Goal: Task Accomplishment & Management: Use online tool/utility

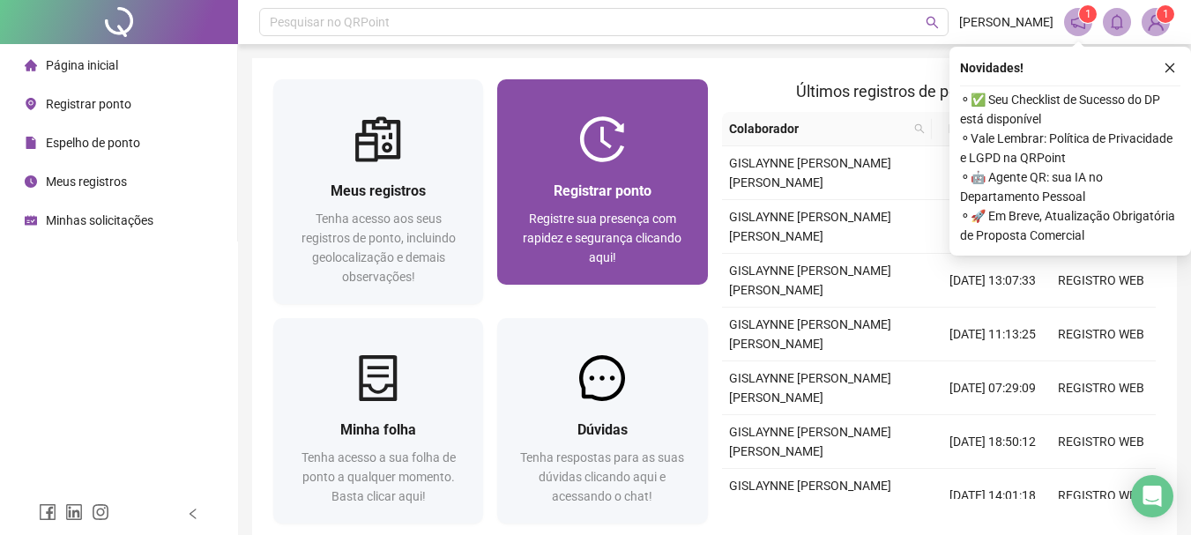
click at [601, 139] on img at bounding box center [602, 139] width 46 height 46
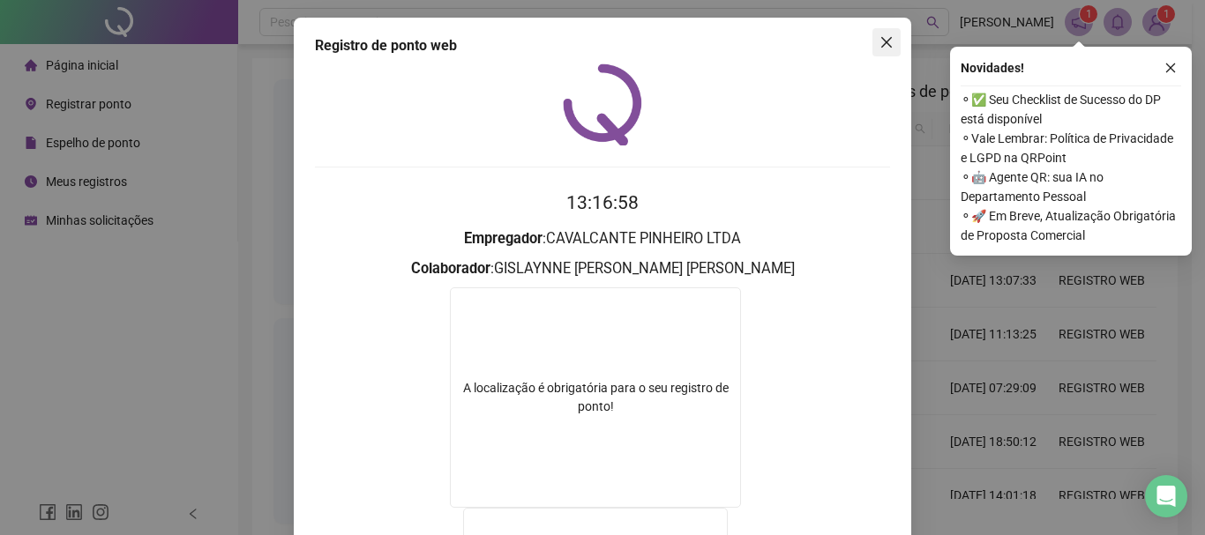
click at [886, 41] on icon "close" at bounding box center [886, 42] width 14 height 14
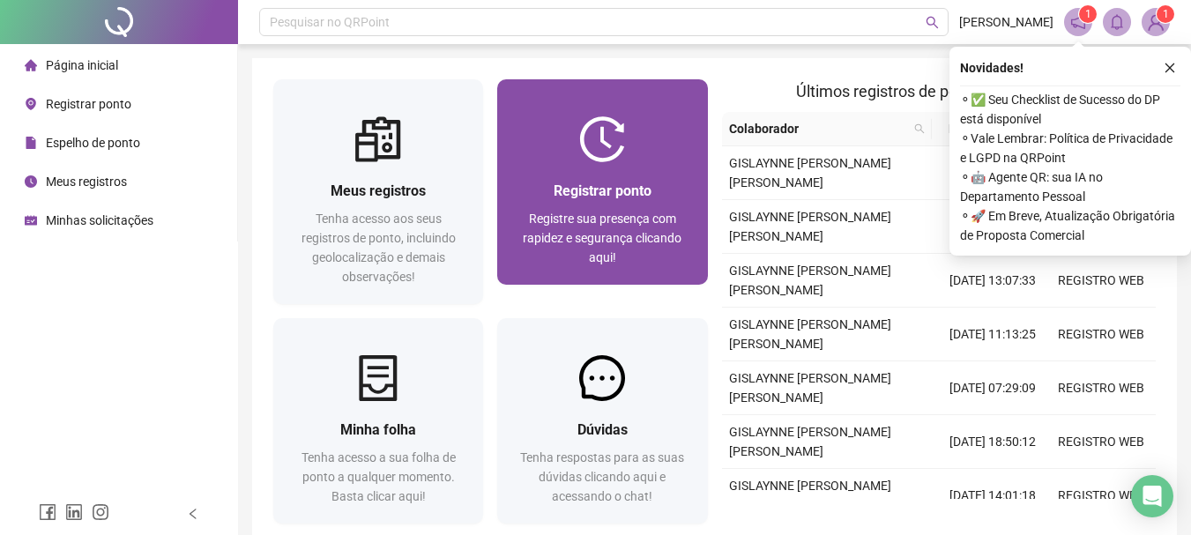
click at [646, 191] on span "Registrar ponto" at bounding box center [603, 191] width 98 height 17
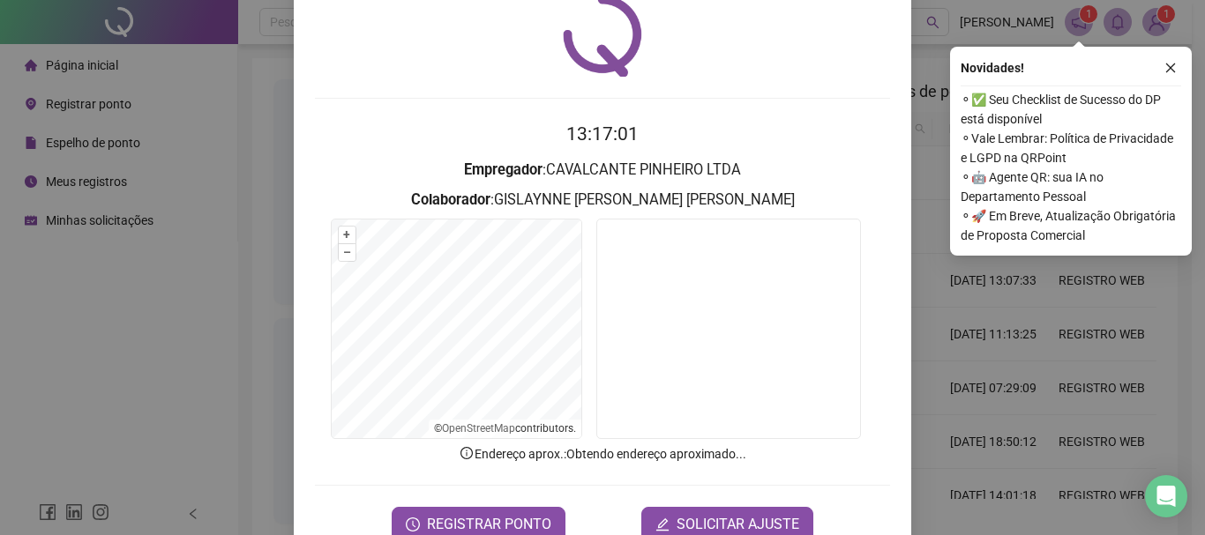
scroll to position [115, 0]
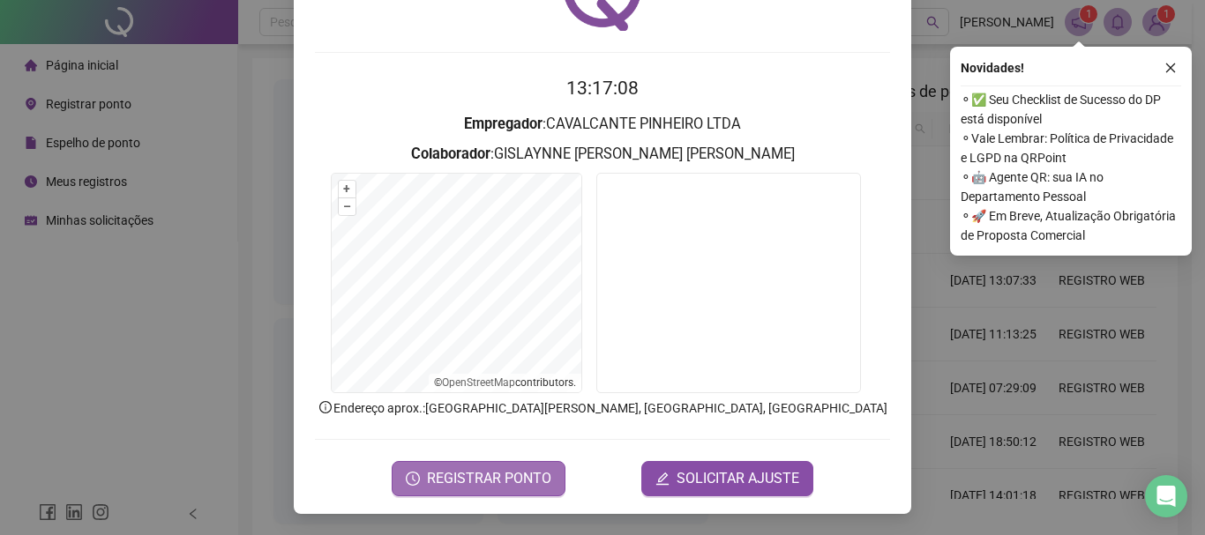
click at [508, 476] on span "REGISTRAR PONTO" at bounding box center [489, 478] width 124 height 21
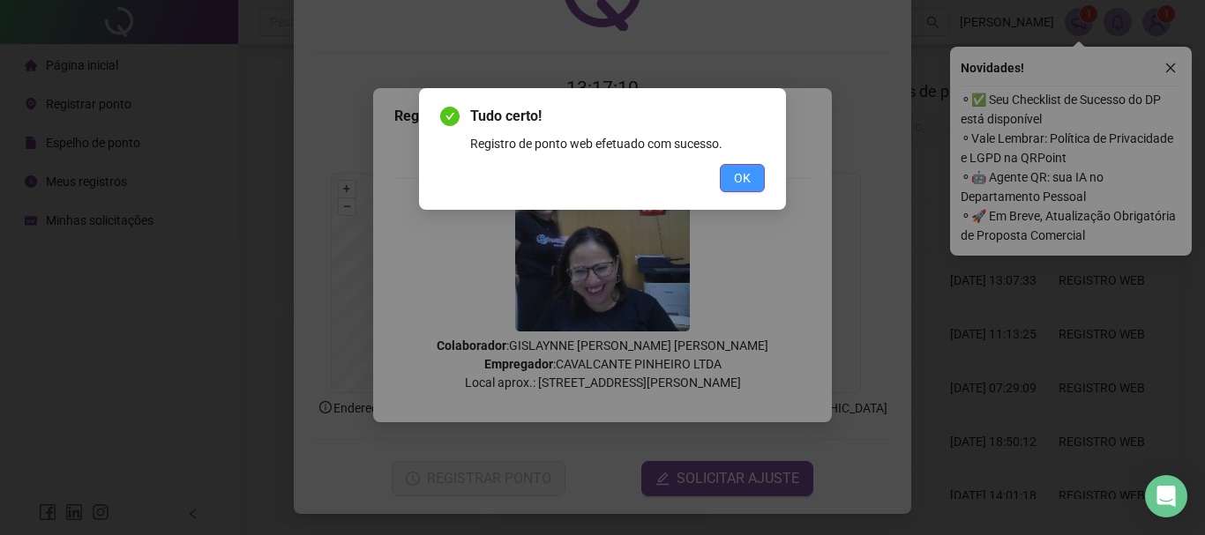
click at [735, 178] on span "OK" at bounding box center [742, 177] width 17 height 19
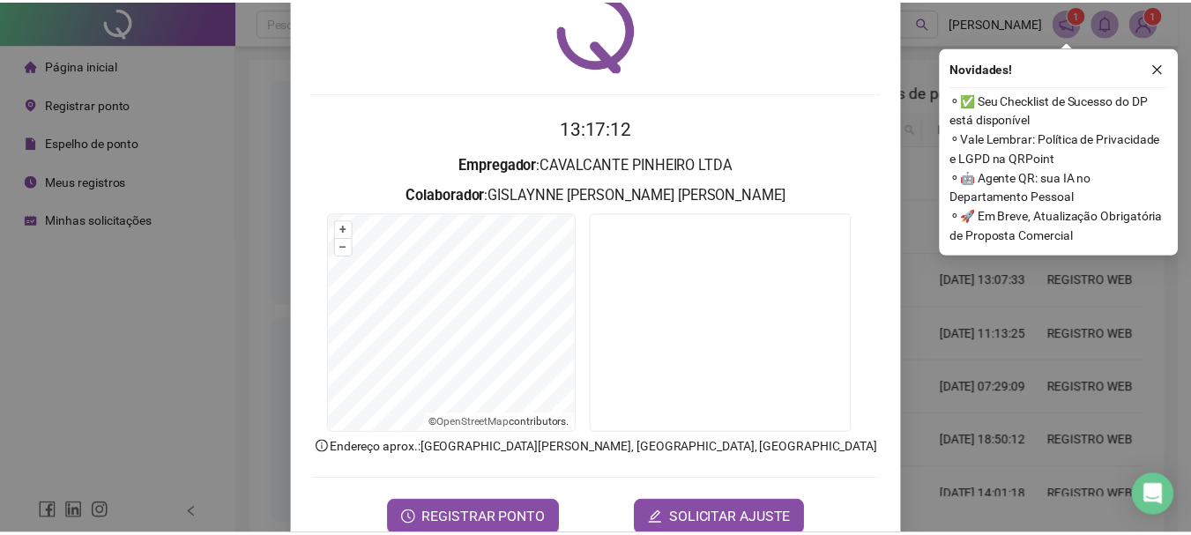
scroll to position [0, 0]
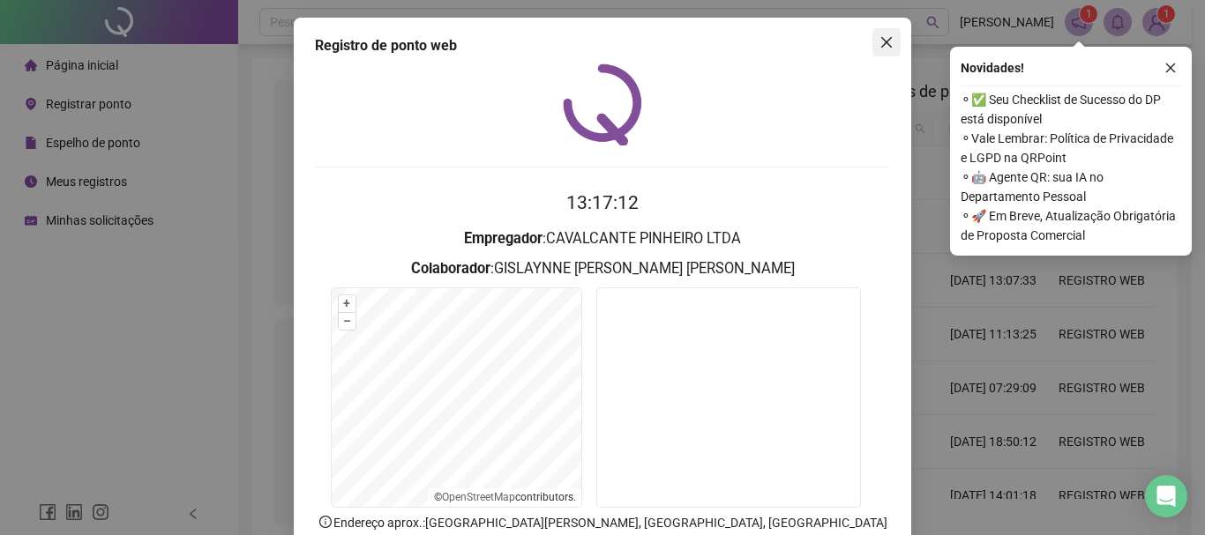
click at [879, 36] on icon "close" at bounding box center [886, 42] width 14 height 14
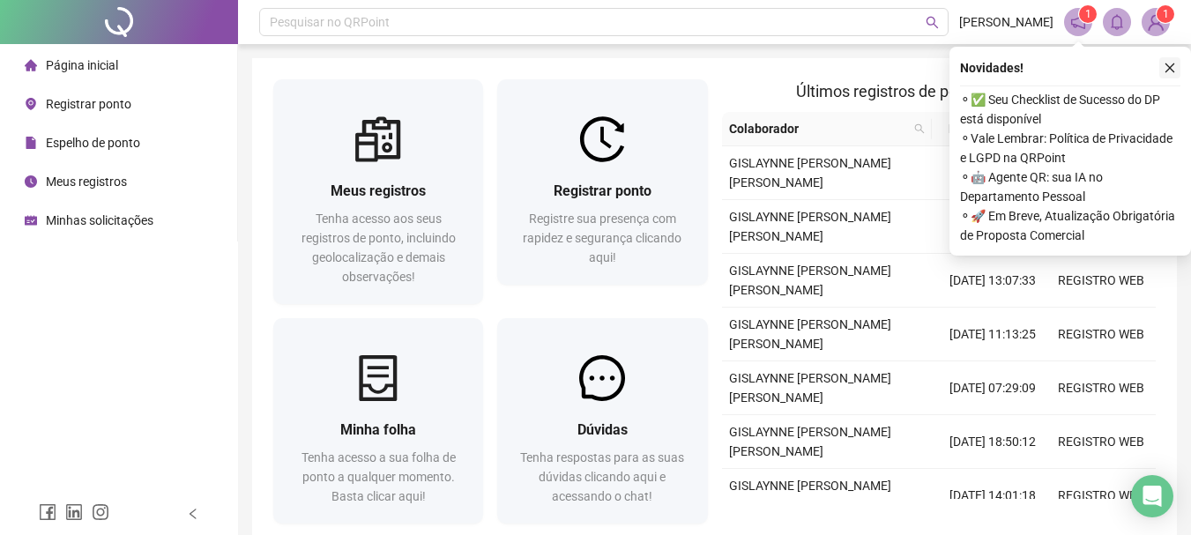
click at [1174, 66] on icon "close" at bounding box center [1170, 68] width 12 height 12
click at [1174, 65] on icon "close" at bounding box center [1170, 68] width 12 height 12
click at [1175, 65] on icon "close" at bounding box center [1170, 68] width 12 height 12
